Goal: Book appointment/travel/reservation

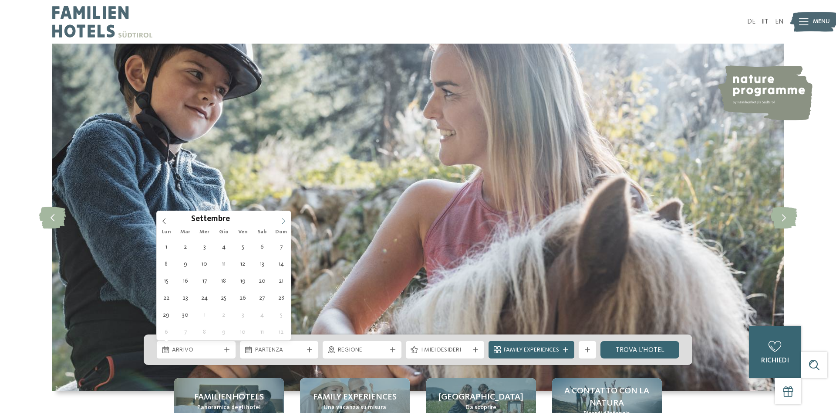
click at [284, 221] on icon at bounding box center [284, 221] width 6 height 6
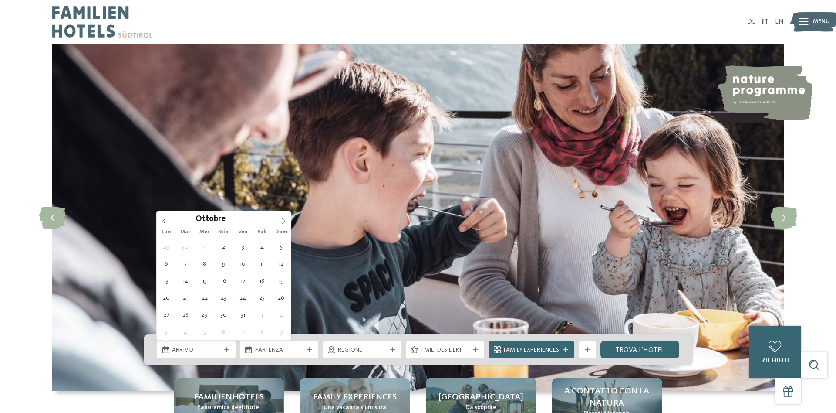
click at [284, 221] on icon at bounding box center [284, 221] width 6 height 6
type input "****"
click at [284, 221] on icon at bounding box center [284, 221] width 6 height 6
type div "[DATE]"
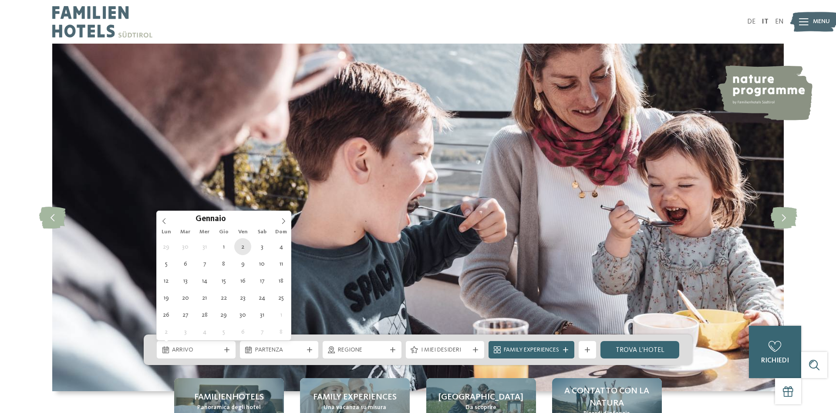
type input "****"
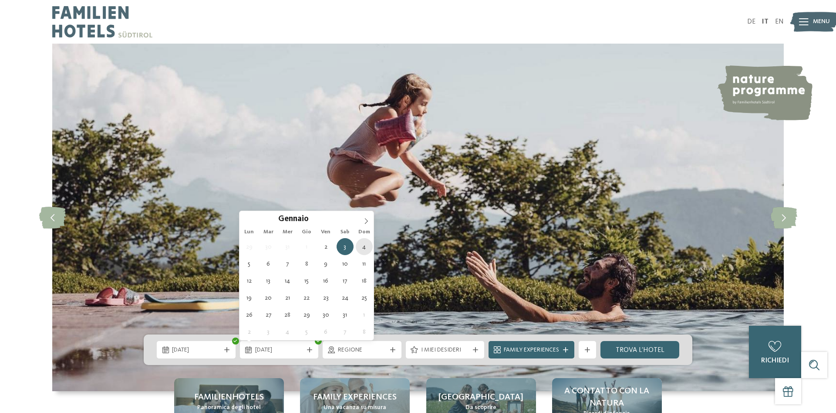
type div "[DATE]"
drag, startPoint x: 366, startPoint y: 243, endPoint x: 368, endPoint y: 253, distance: 10.7
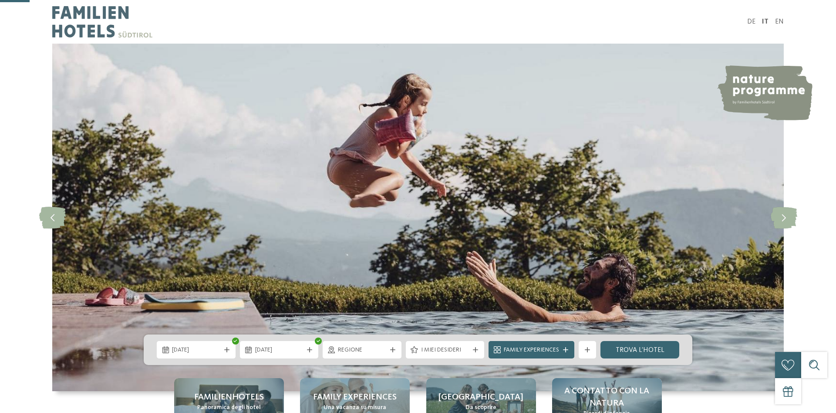
scroll to position [133, 0]
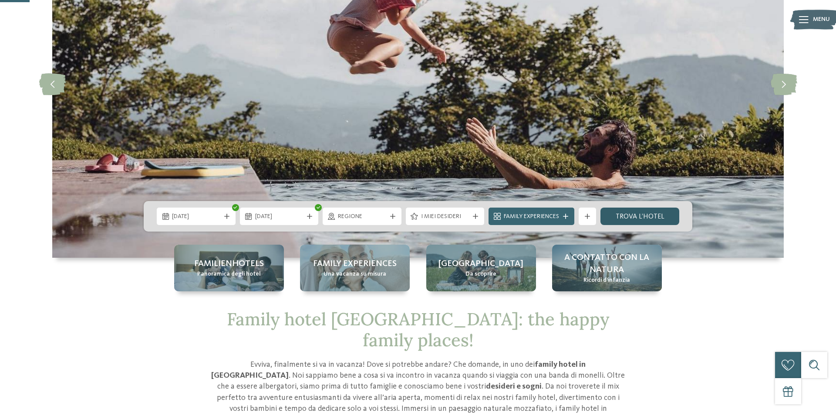
drag, startPoint x: 628, startPoint y: 216, endPoint x: 608, endPoint y: 224, distance: 22.3
click at [622, 218] on link "trova l’hotel" at bounding box center [640, 215] width 79 height 17
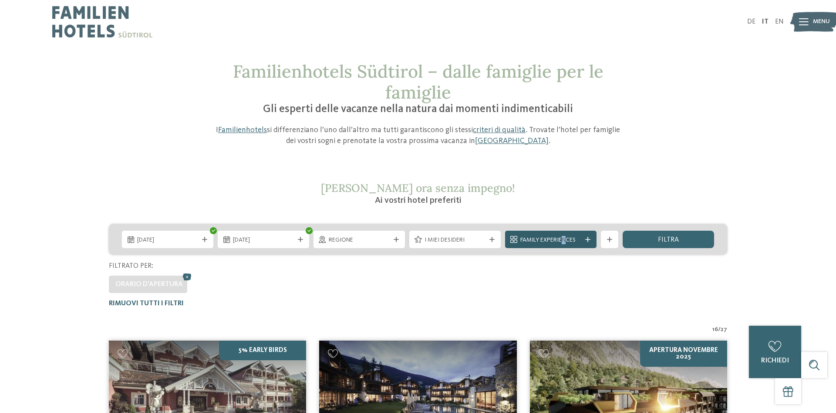
click at [564, 237] on span "Family Experiences" at bounding box center [551, 240] width 61 height 9
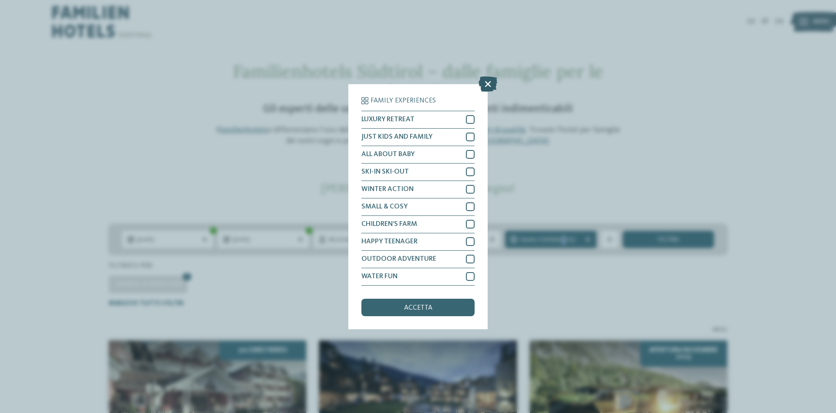
click at [487, 81] on icon at bounding box center [488, 83] width 19 height 15
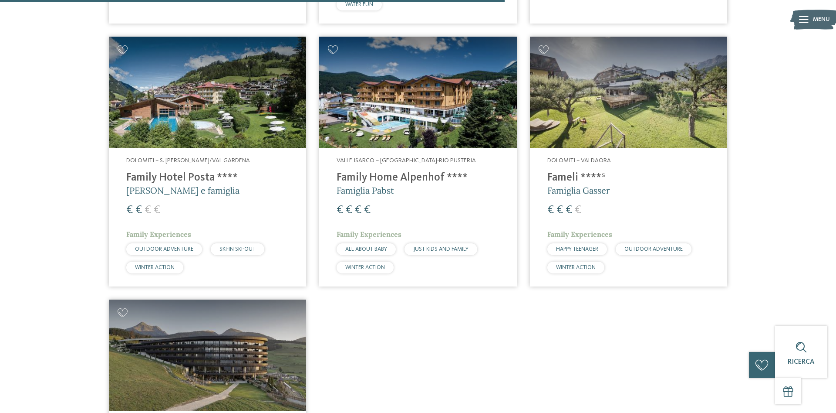
scroll to position [1289, 0]
